Goal: Find specific page/section: Find specific page/section

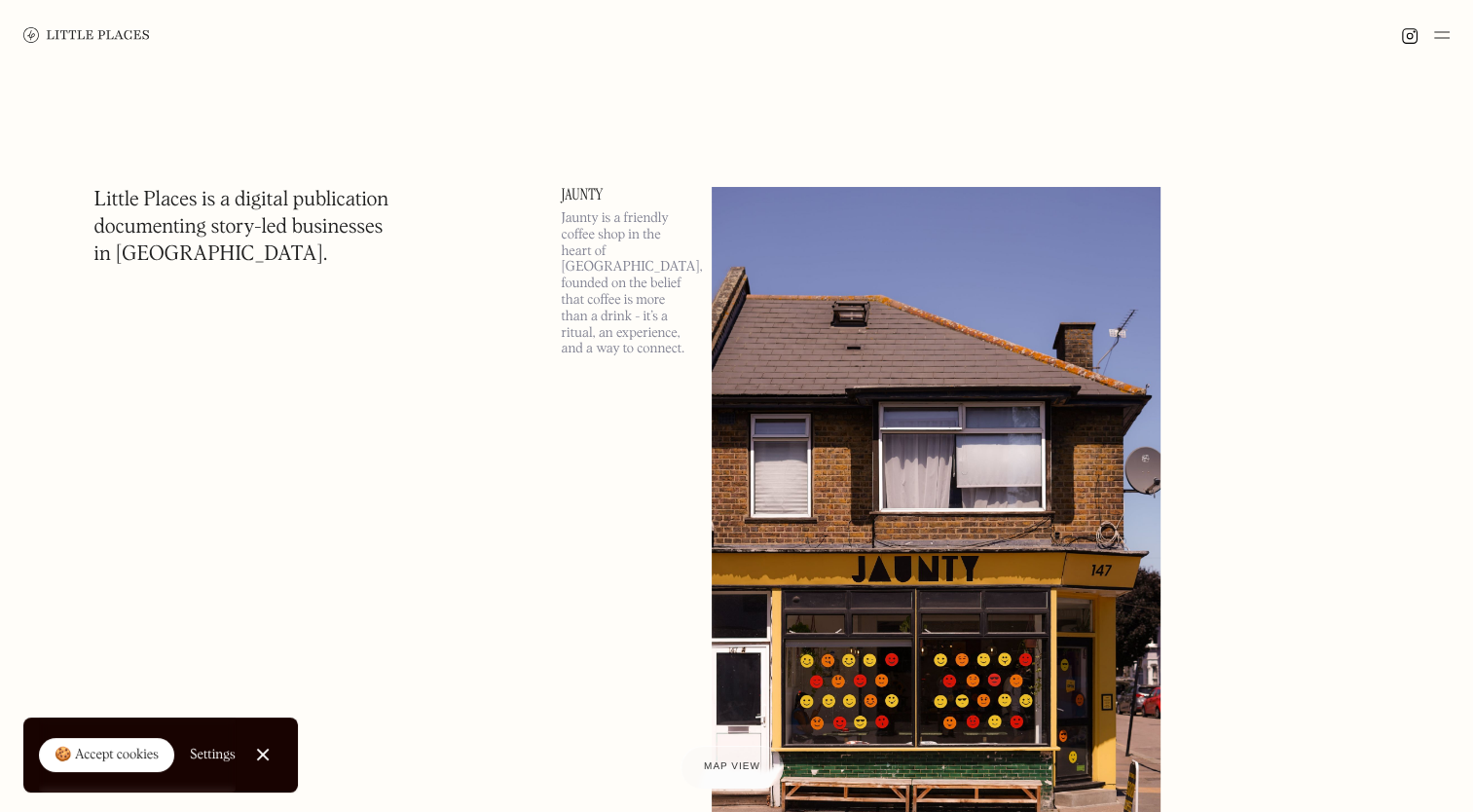
click at [1446, 33] on img at bounding box center [1442, 34] width 16 height 23
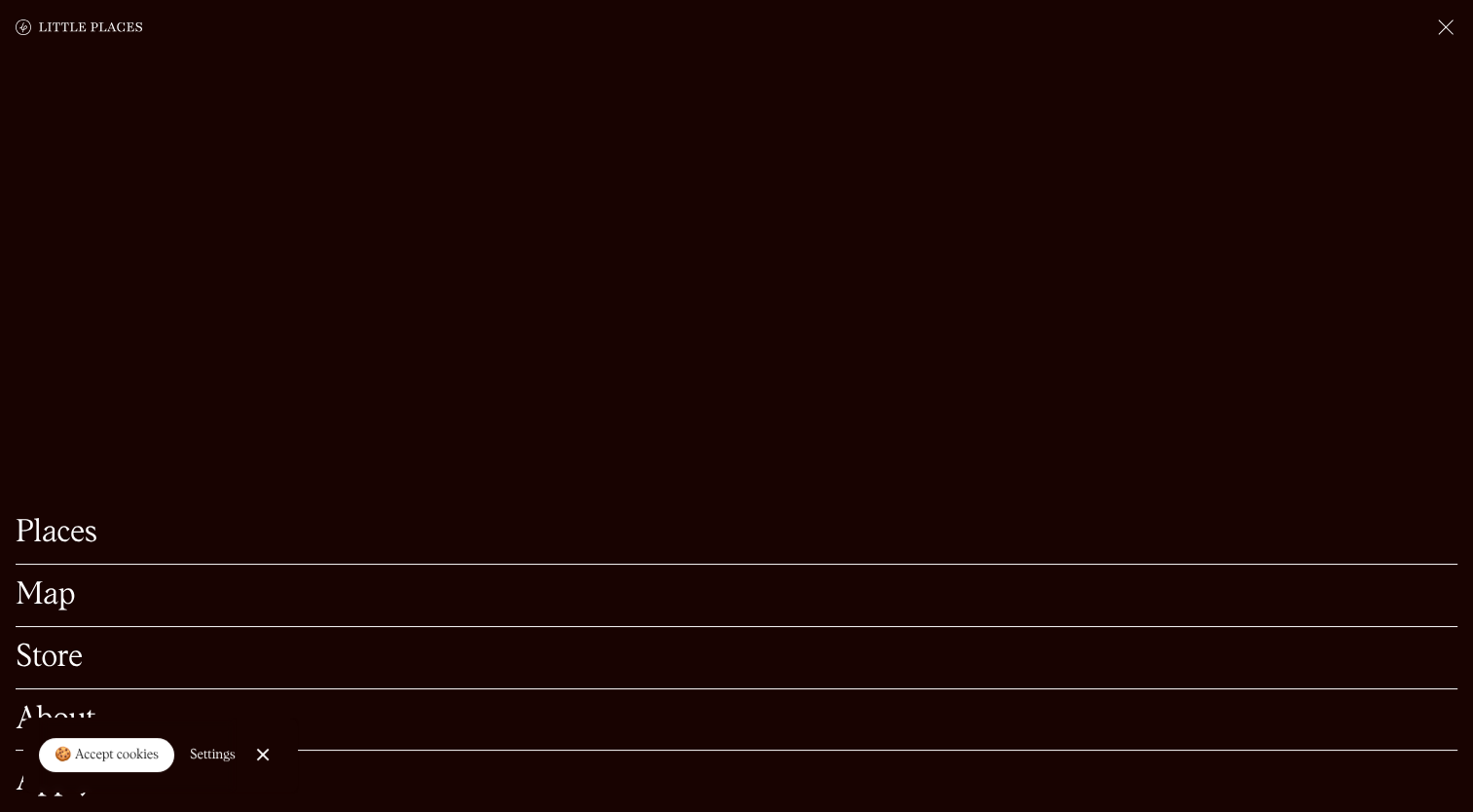
click at [41, 580] on link "Map" at bounding box center [736, 595] width 1442 height 30
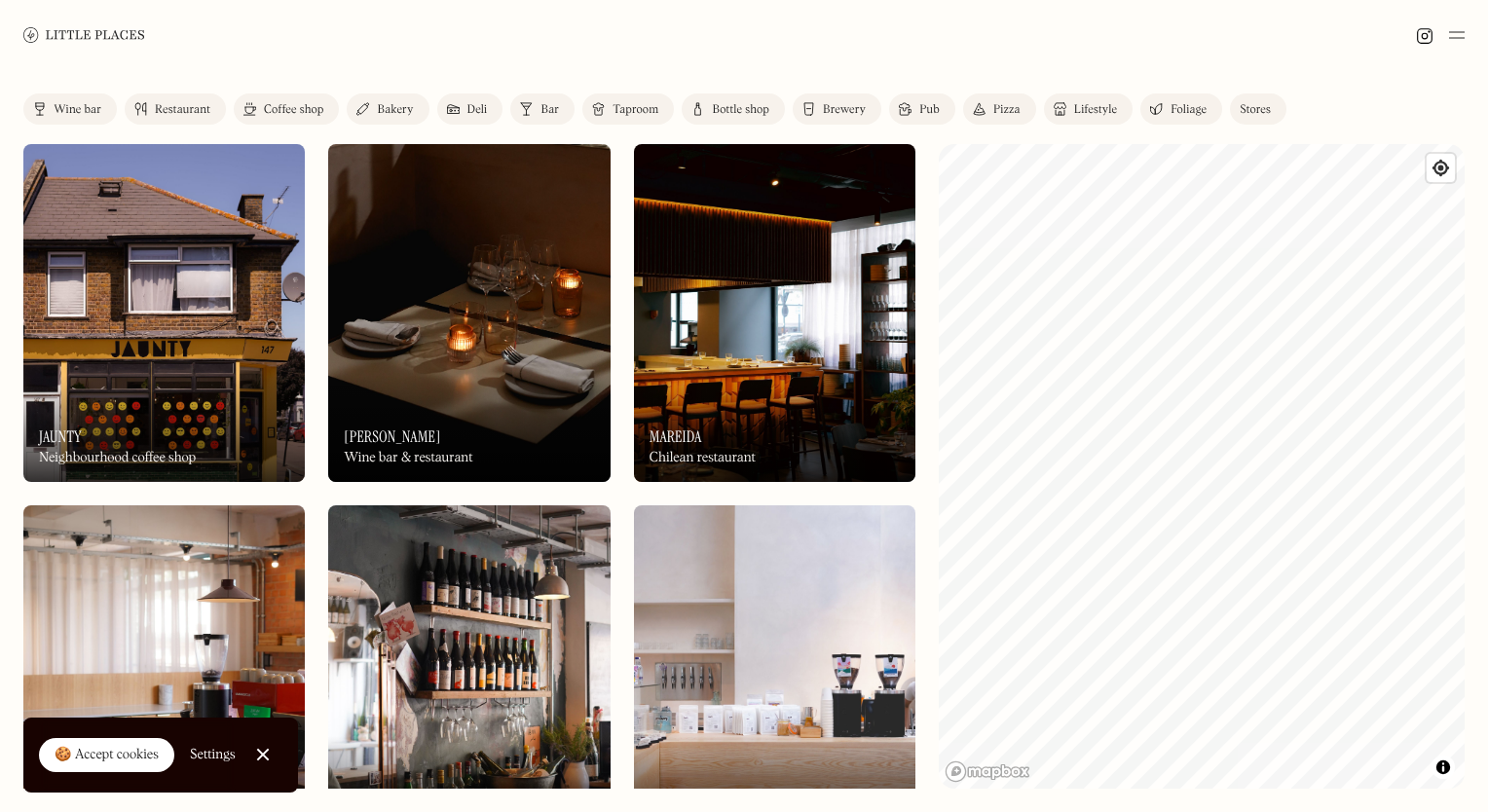
click at [147, 94] on link "Restaurant" at bounding box center [175, 109] width 102 height 31
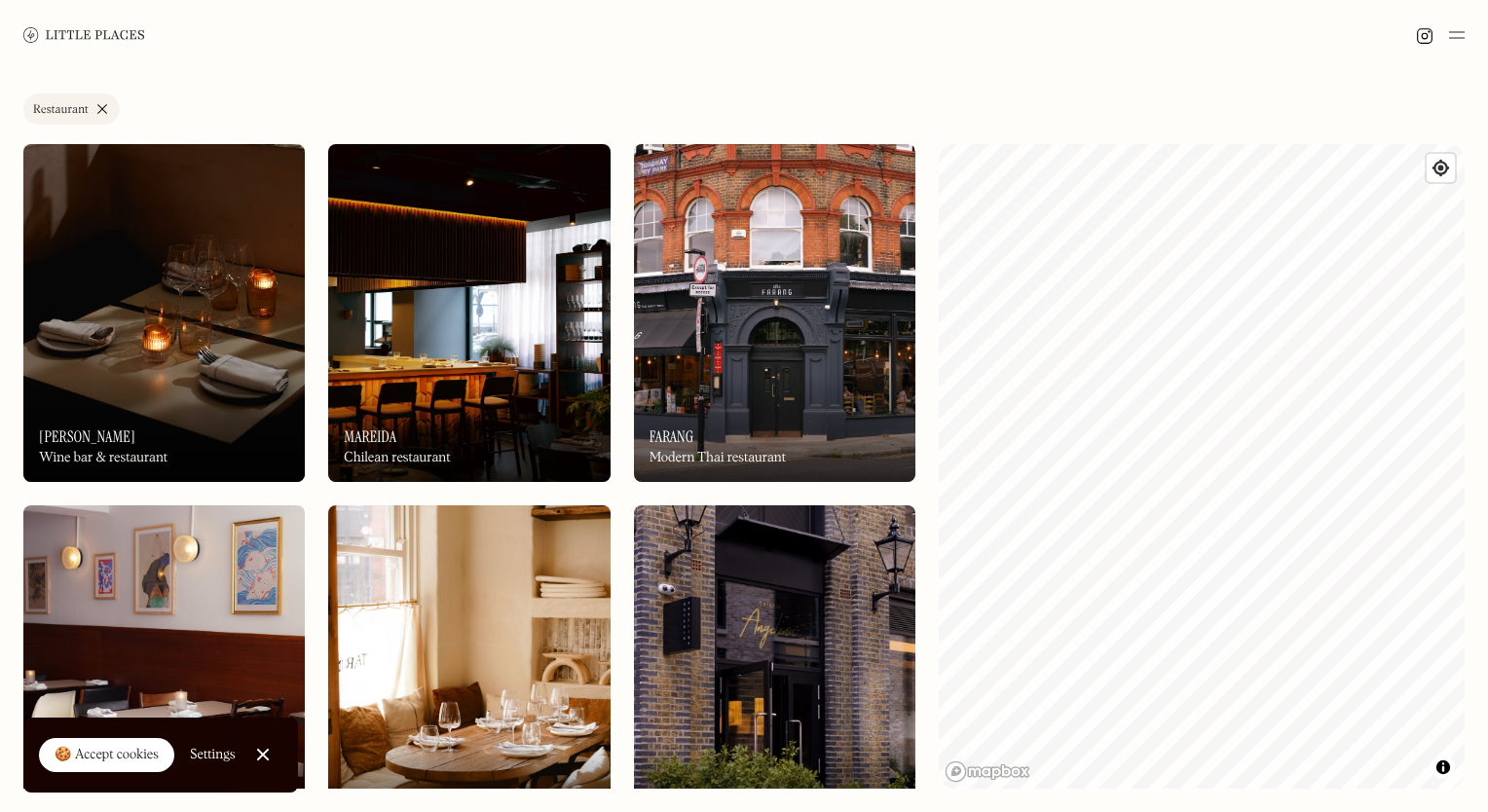
click at [776, 401] on div "On Our Radar Farang Modern Thai restaurant" at bounding box center [774, 427] width 281 height 107
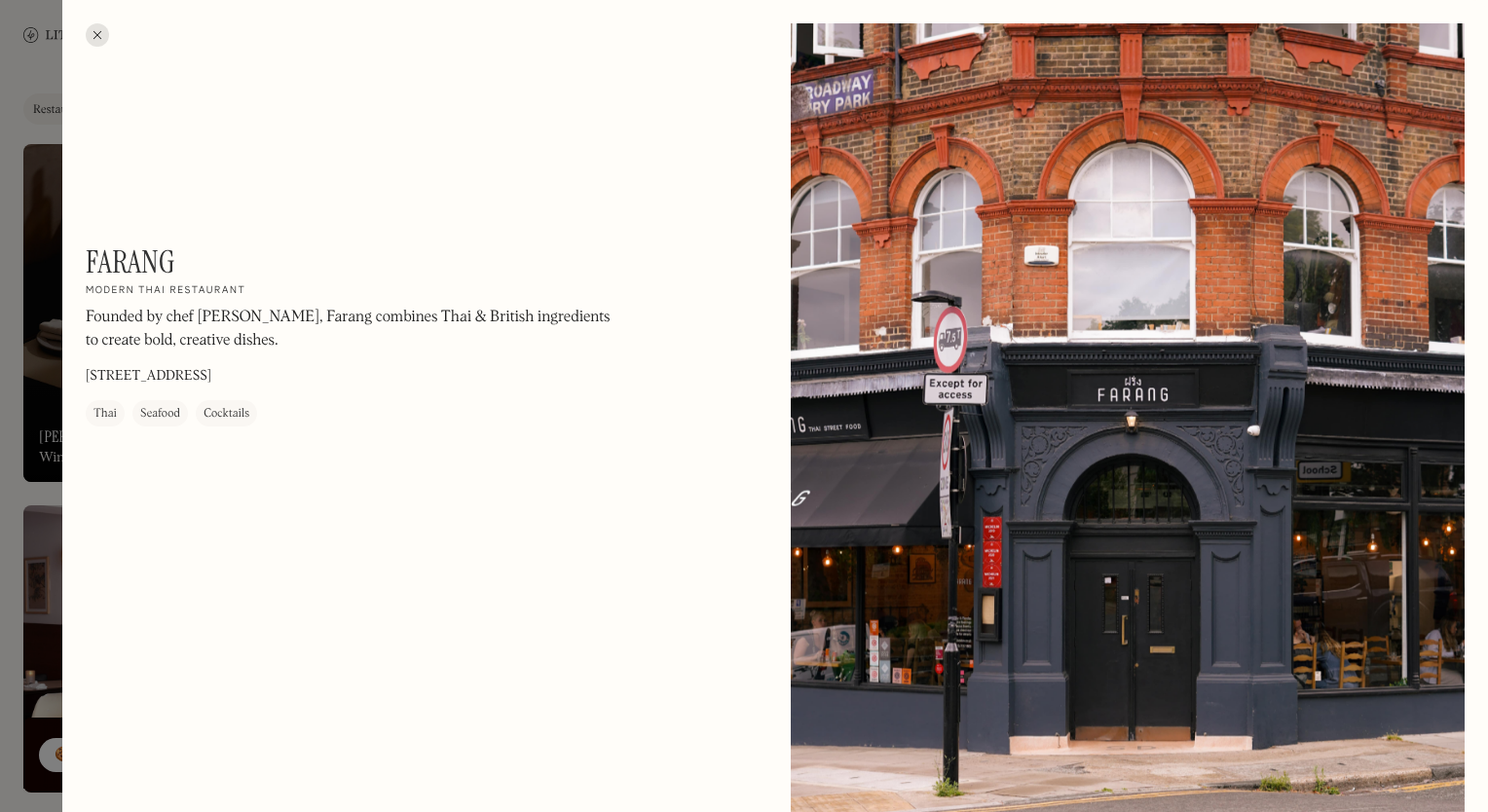
click at [96, 26] on div at bounding box center [97, 34] width 23 height 23
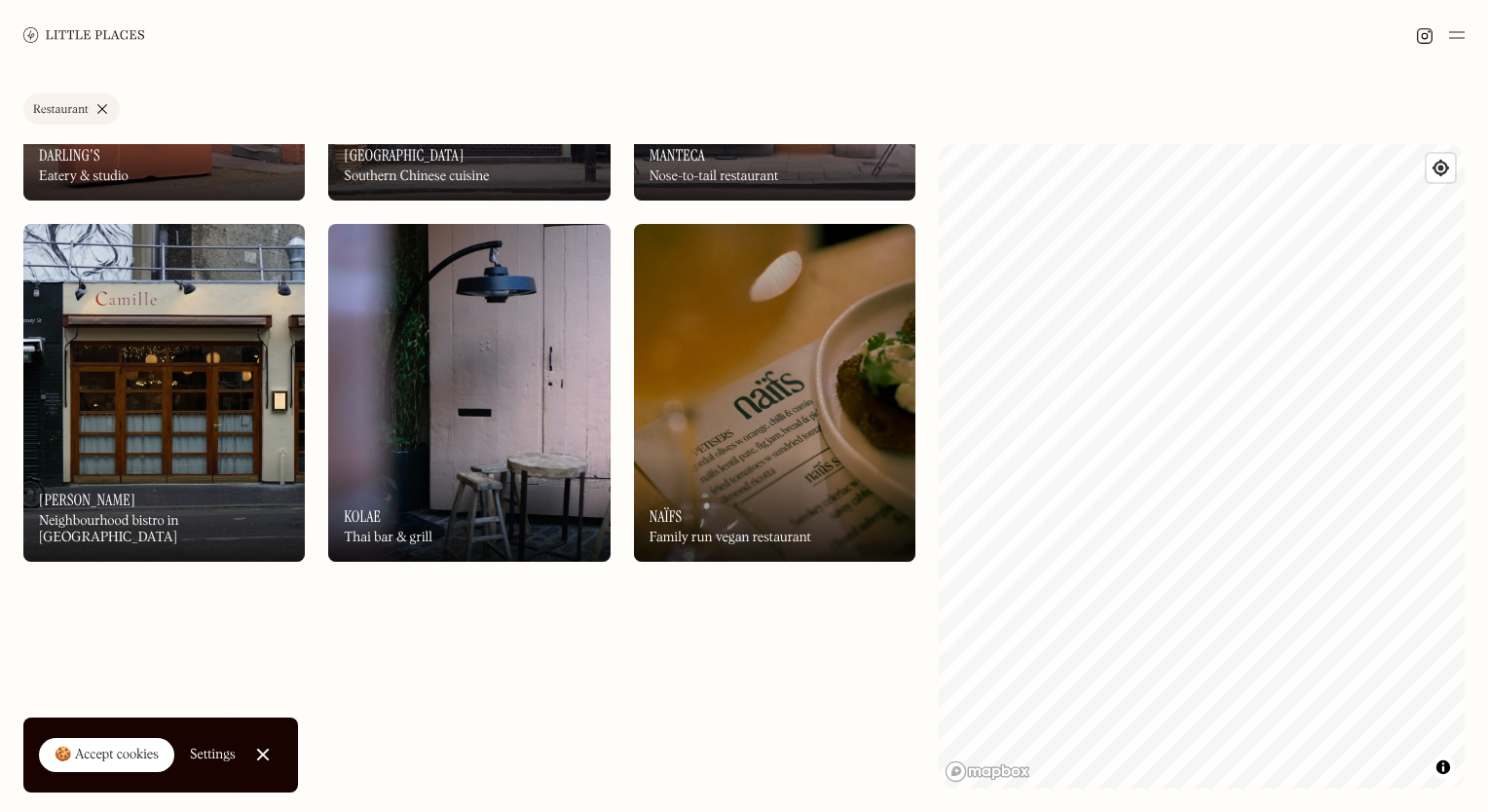
scroll to position [4476, 0]
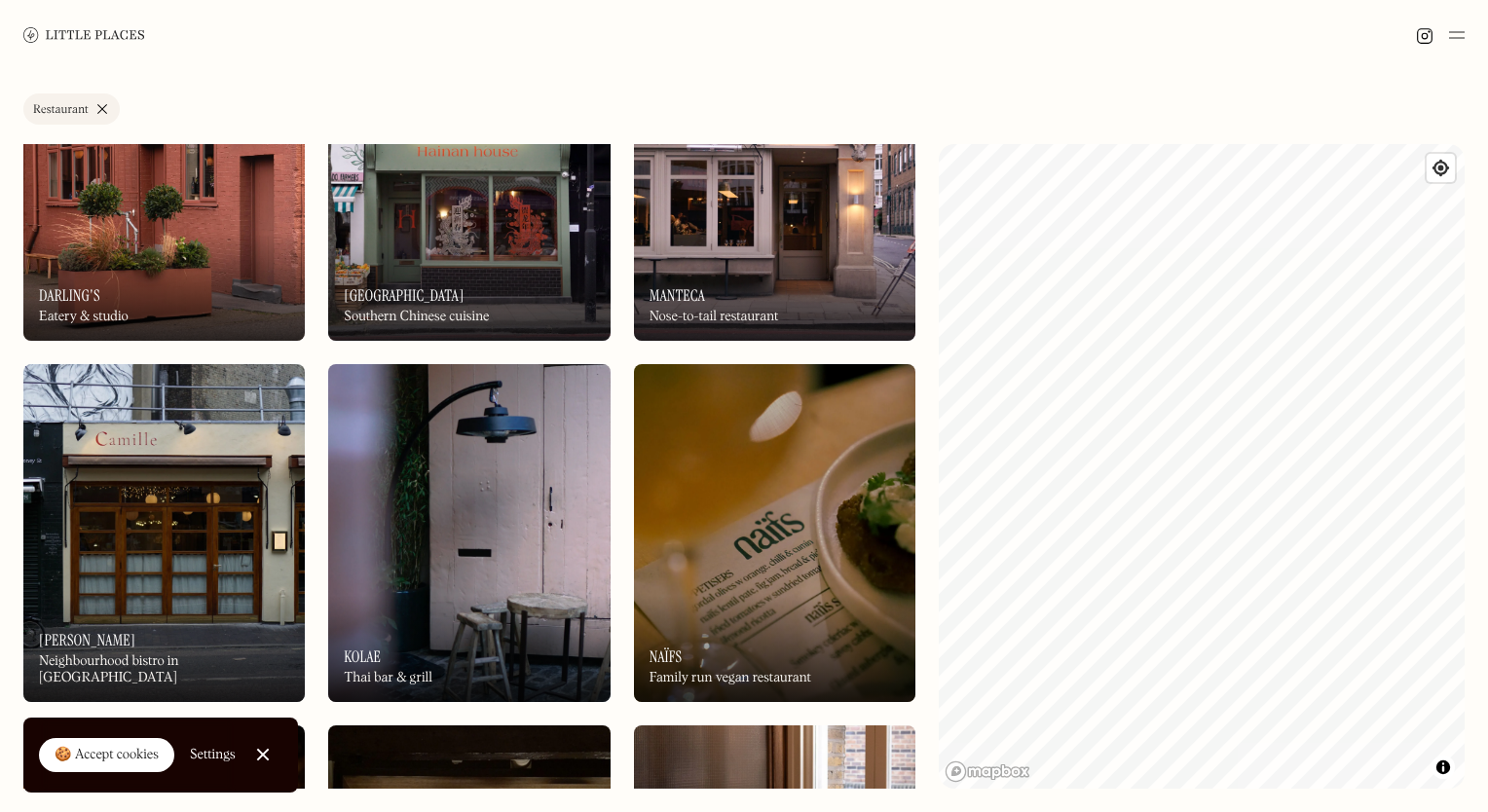
click at [149, 266] on div "On Our Radar Darling's Eatery & studio" at bounding box center [163, 286] width 281 height 107
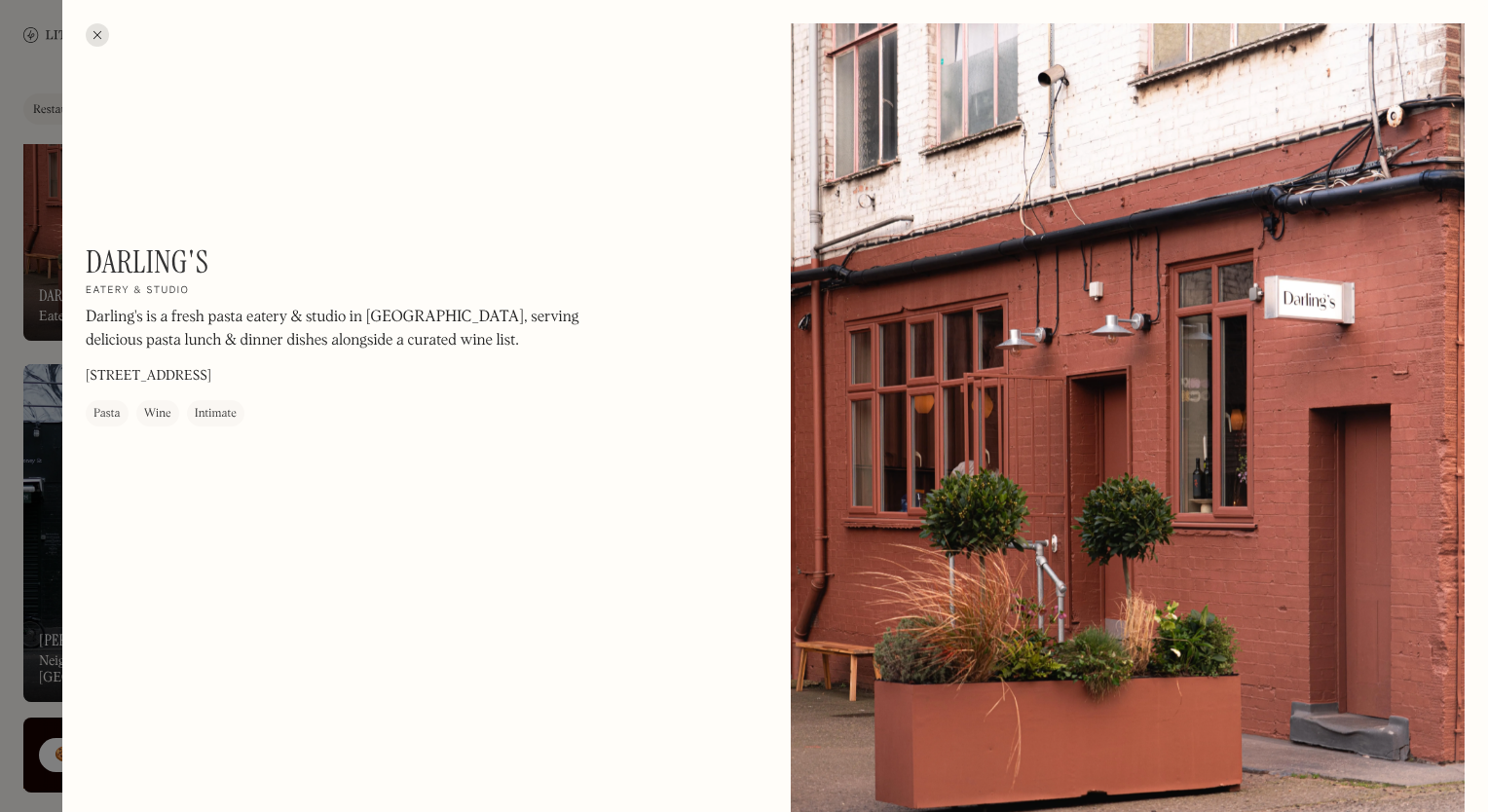
click at [23, 278] on div at bounding box center [744, 406] width 1488 height 812
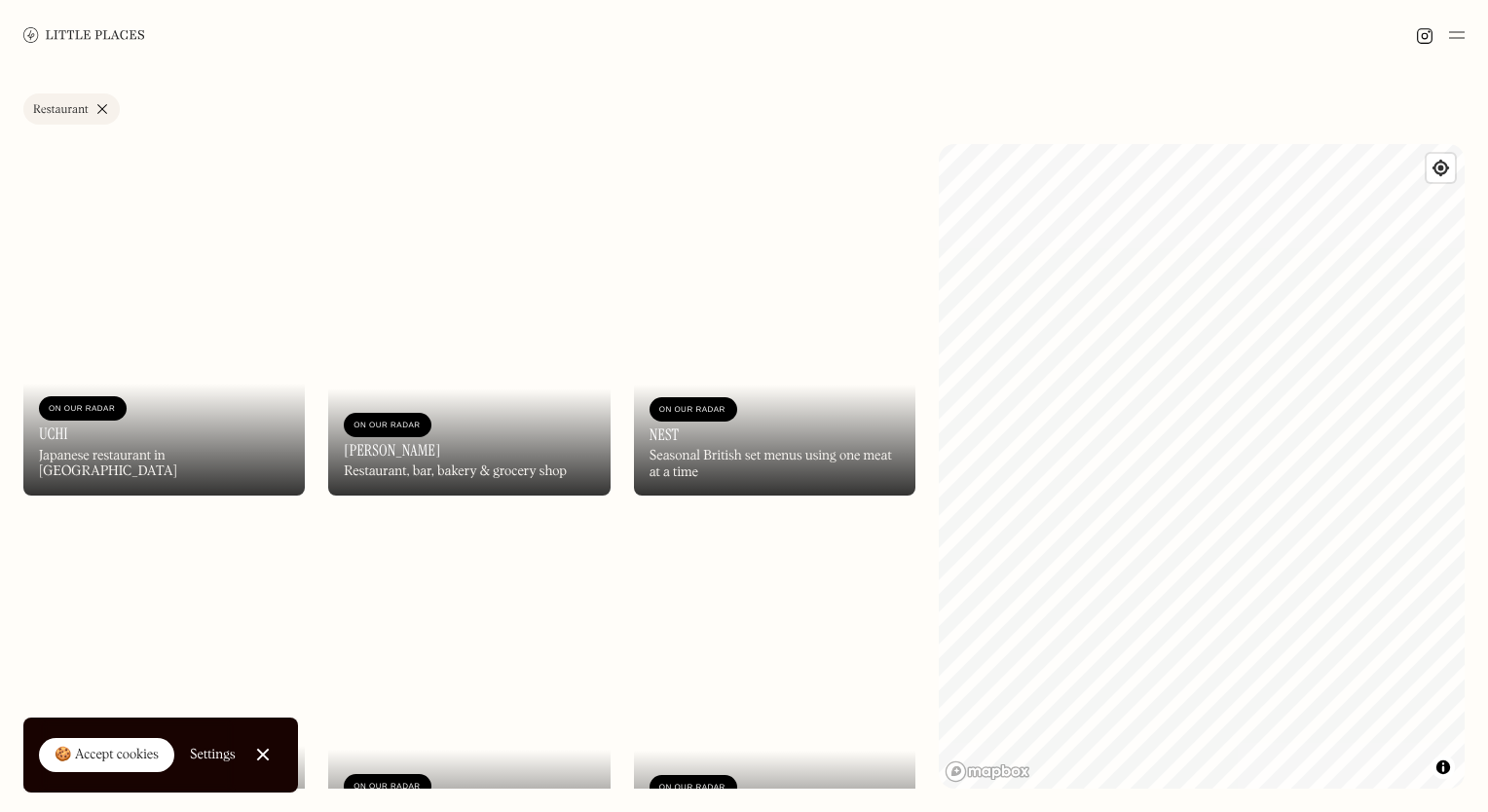
scroll to position [11094, 0]
